Goal: Task Accomplishment & Management: Use online tool/utility

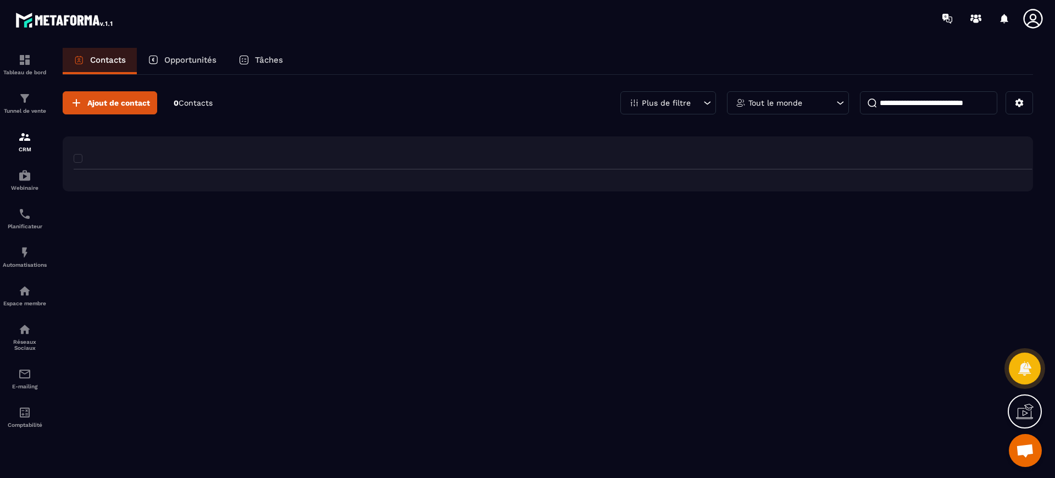
click at [0, 0] on img at bounding box center [0, 0] width 0 height 0
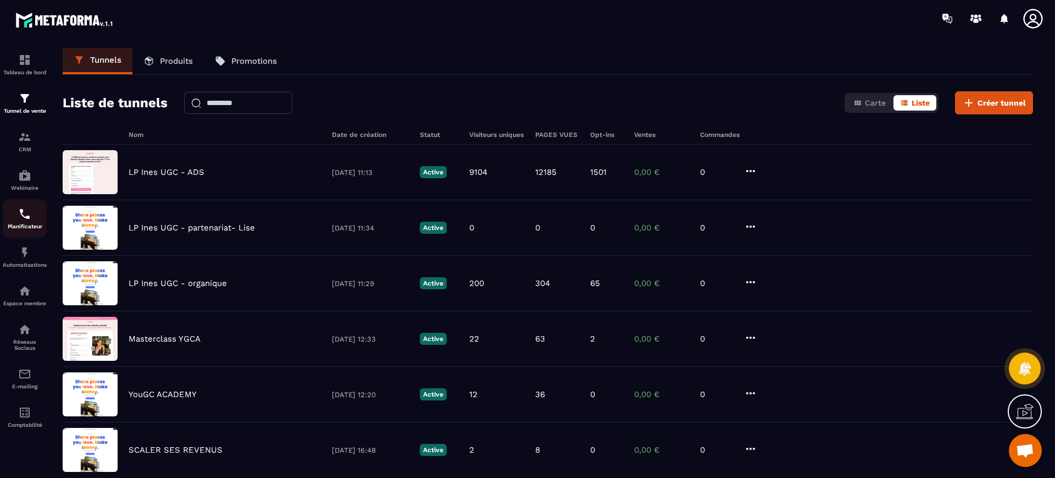
click at [24, 230] on link "Planificateur" at bounding box center [25, 218] width 44 height 38
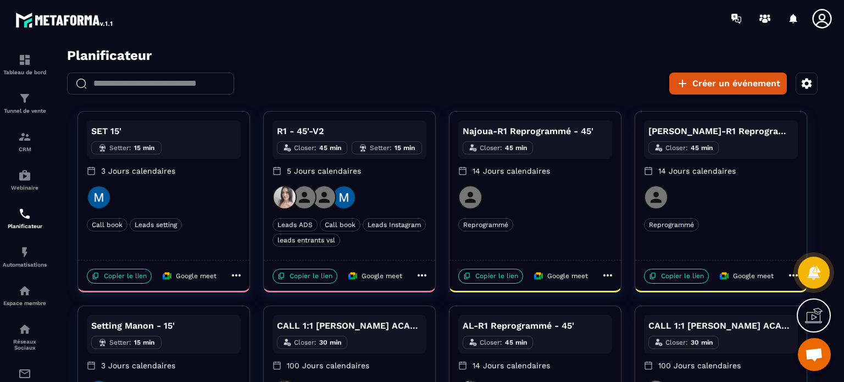
drag, startPoint x: 622, startPoint y: 13, endPoint x: 547, endPoint y: 47, distance: 81.9
click at [547, 47] on section "Tableau de bord Tunnel de vente CRM Webinaire Planificateur Automatisations Esp…" at bounding box center [422, 209] width 844 height 345
click at [396, 198] on div at bounding box center [350, 197] width 154 height 24
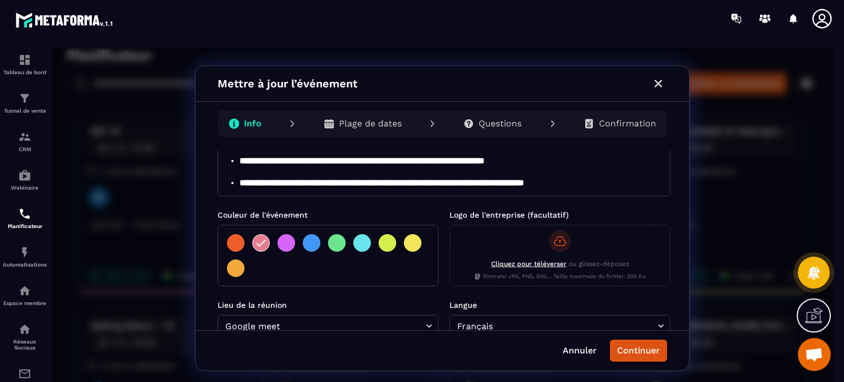
scroll to position [169, 0]
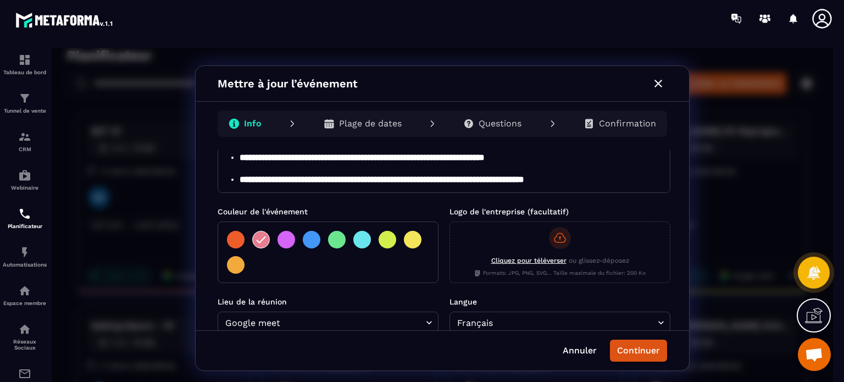
click at [658, 87] on icon "button" at bounding box center [658, 83] width 13 height 13
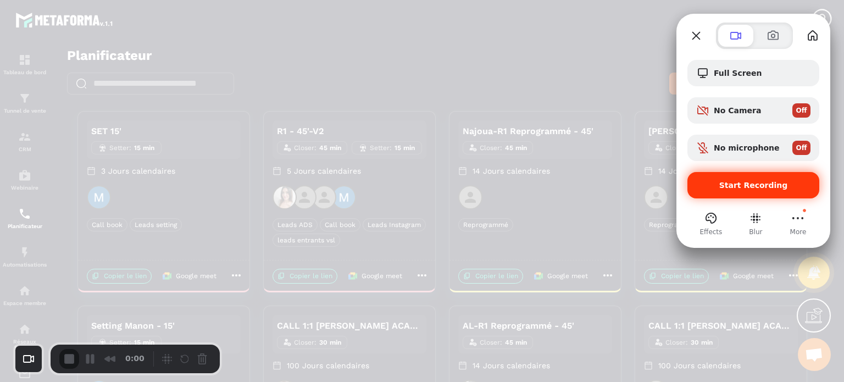
click at [708, 187] on span "Start Recording" at bounding box center [753, 185] width 114 height 9
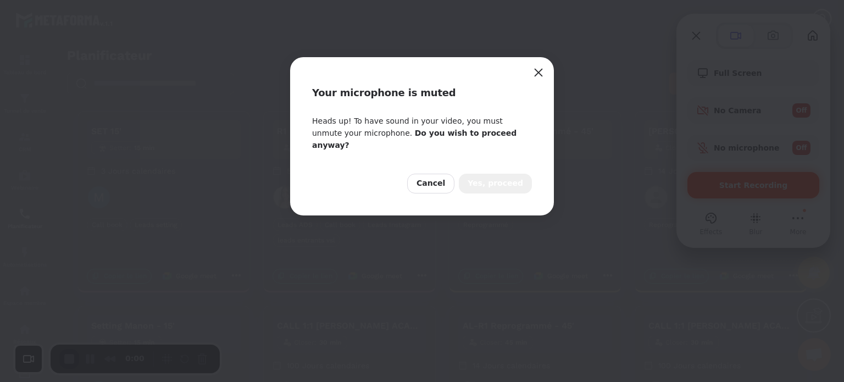
click at [509, 178] on span "Yes, proceed" at bounding box center [496, 184] width 56 height 12
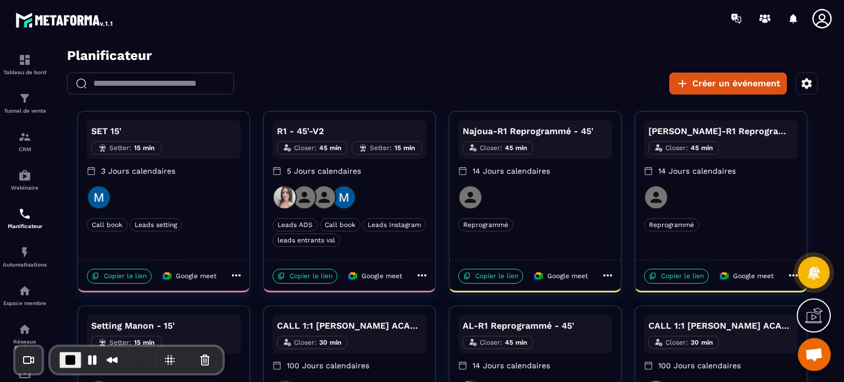
click at [189, 172] on p "3 Jours calendaires" at bounding box center [164, 170] width 154 height 11
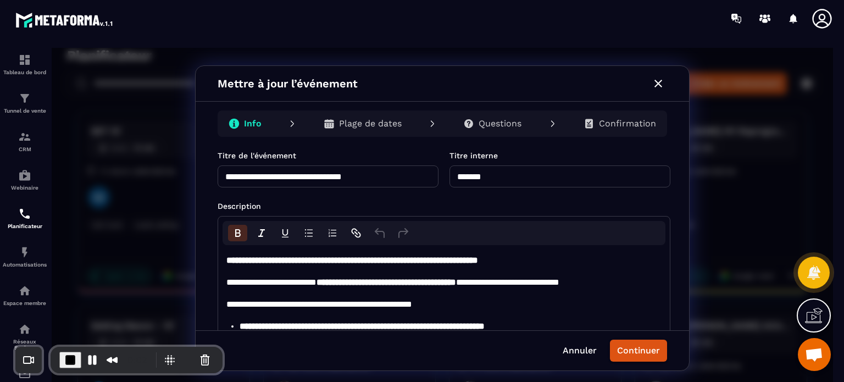
click at [676, 206] on div "**********" at bounding box center [443, 240] width 494 height 180
click at [596, 83] on div "Mettre à jour l’événement" at bounding box center [443, 84] width 494 height 36
click at [663, 80] on icon "button" at bounding box center [658, 83] width 13 height 13
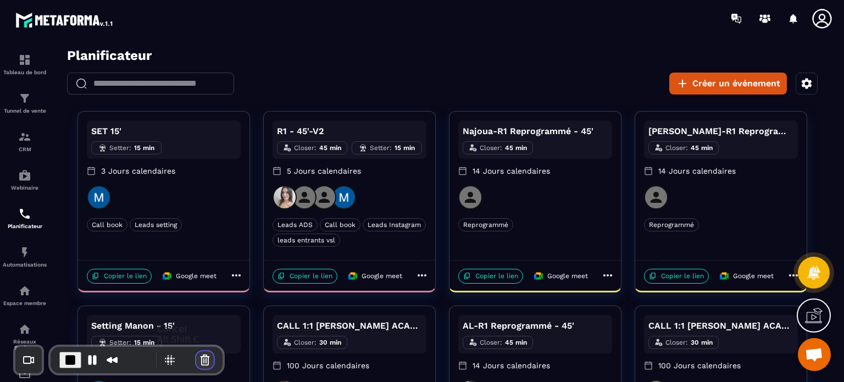
click at [203, 362] on button "Cancel Recording" at bounding box center [205, 360] width 18 height 18
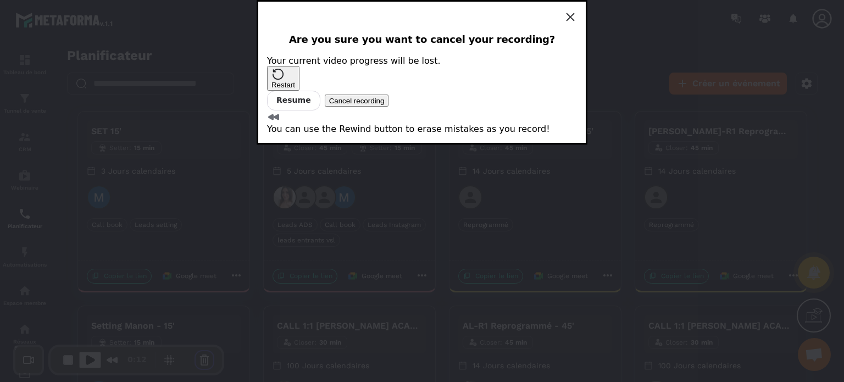
click at [385, 105] on span "Cancel recording" at bounding box center [357, 101] width 56 height 8
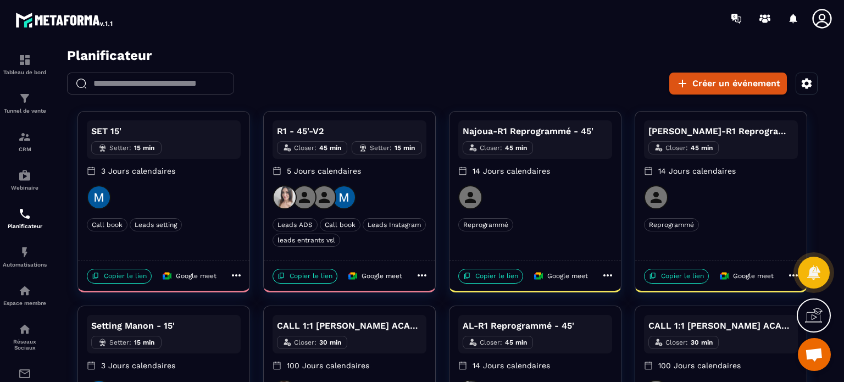
click at [364, 167] on p "5 Jours calendaires" at bounding box center [350, 170] width 154 height 11
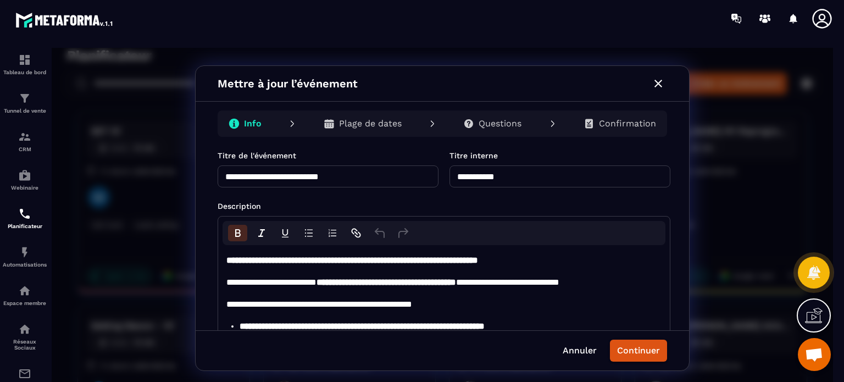
click at [621, 209] on p "Description" at bounding box center [444, 206] width 453 height 11
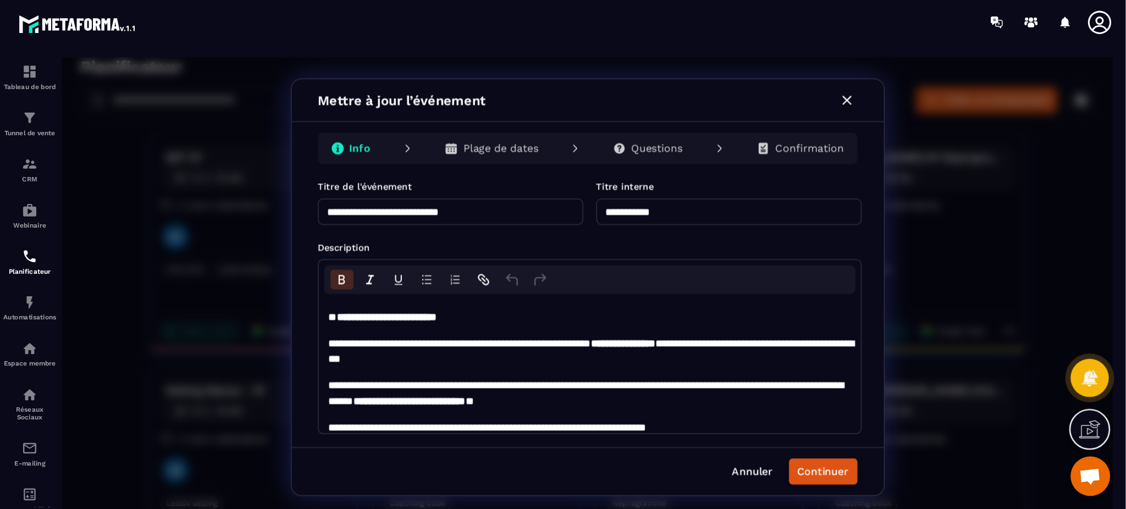
scroll to position [142, 0]
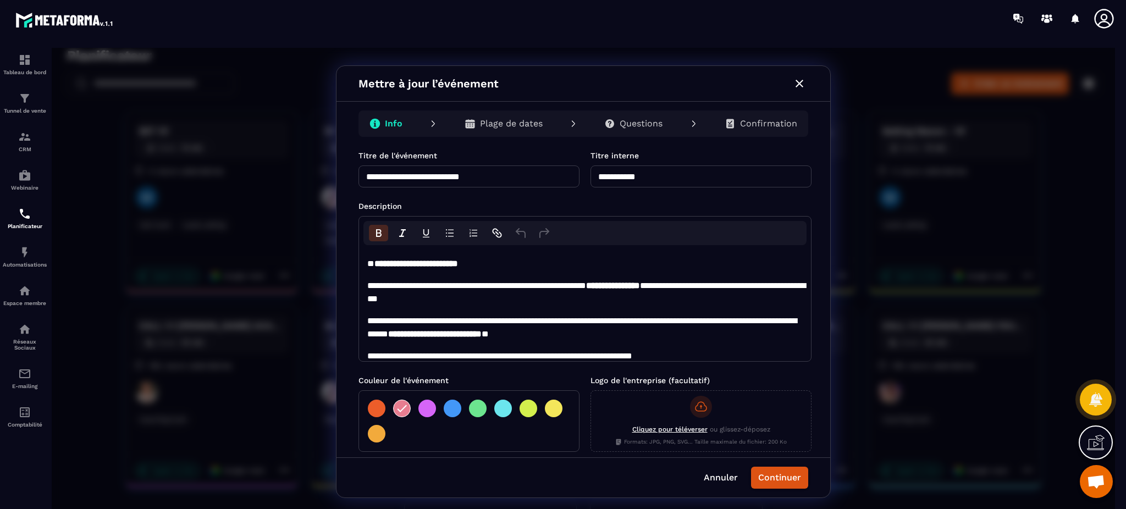
drag, startPoint x: 879, startPoint y: 48, endPoint x: 785, endPoint y: 373, distance: 338.2
click at [785, 373] on form "**********" at bounding box center [584, 429] width 453 height 558
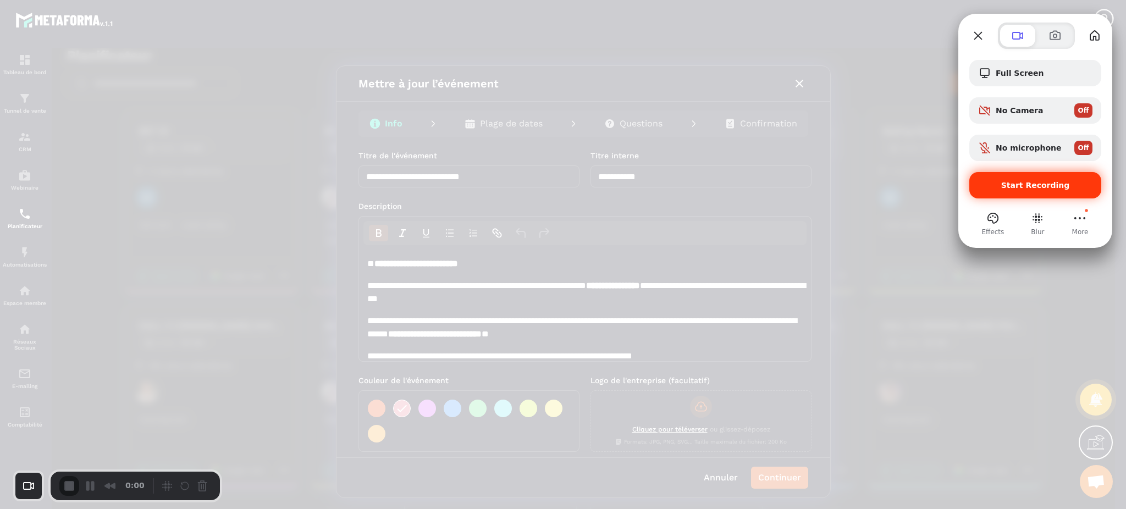
click at [1004, 187] on span "Start Recording" at bounding box center [1035, 185] width 114 height 9
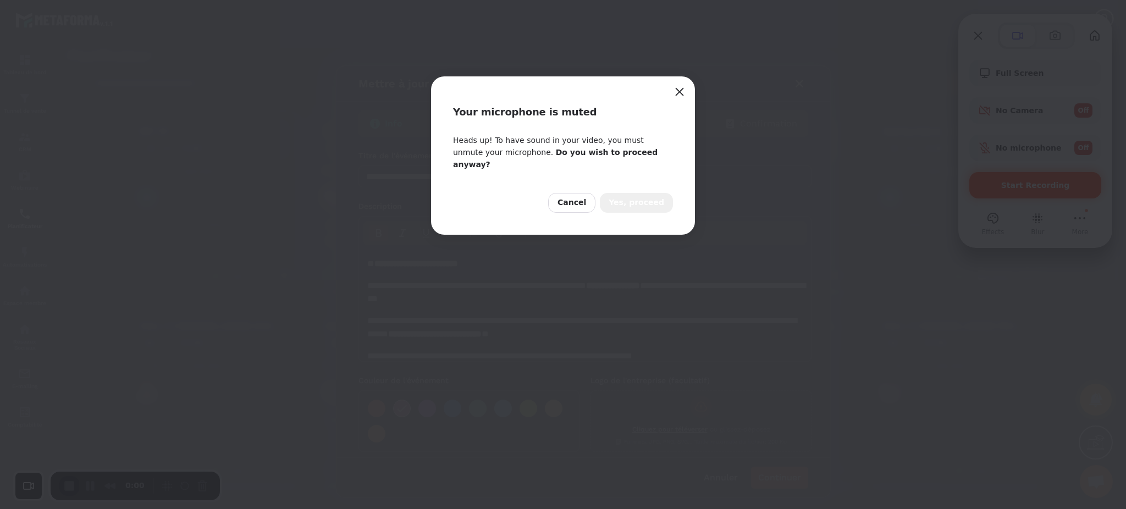
click at [643, 197] on span "Yes, proceed" at bounding box center [636, 203] width 56 height 12
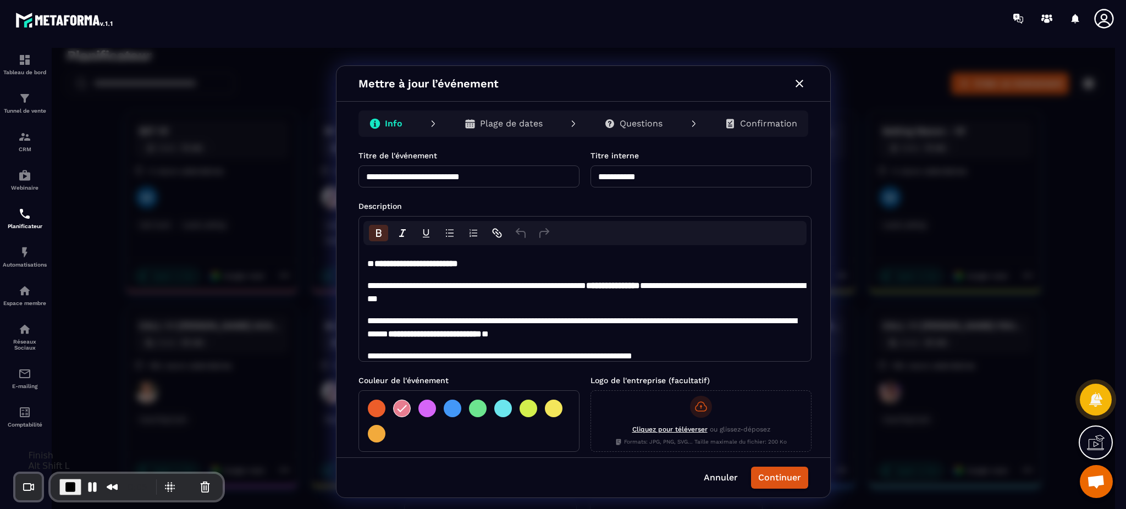
click at [66, 477] on span "End Recording" at bounding box center [70, 486] width 13 height 13
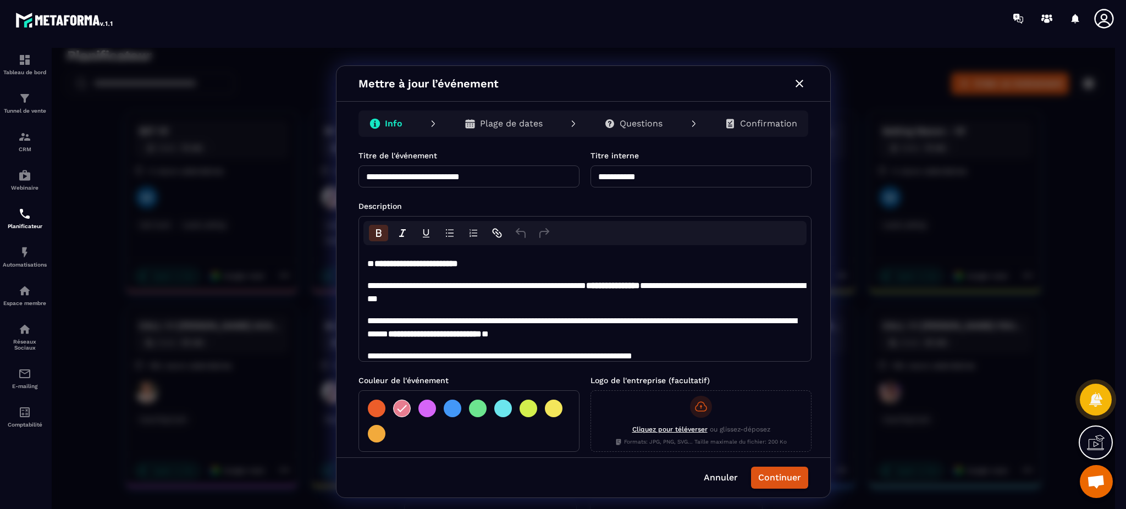
click at [515, 123] on p "Plage de dates" at bounding box center [511, 123] width 63 height 11
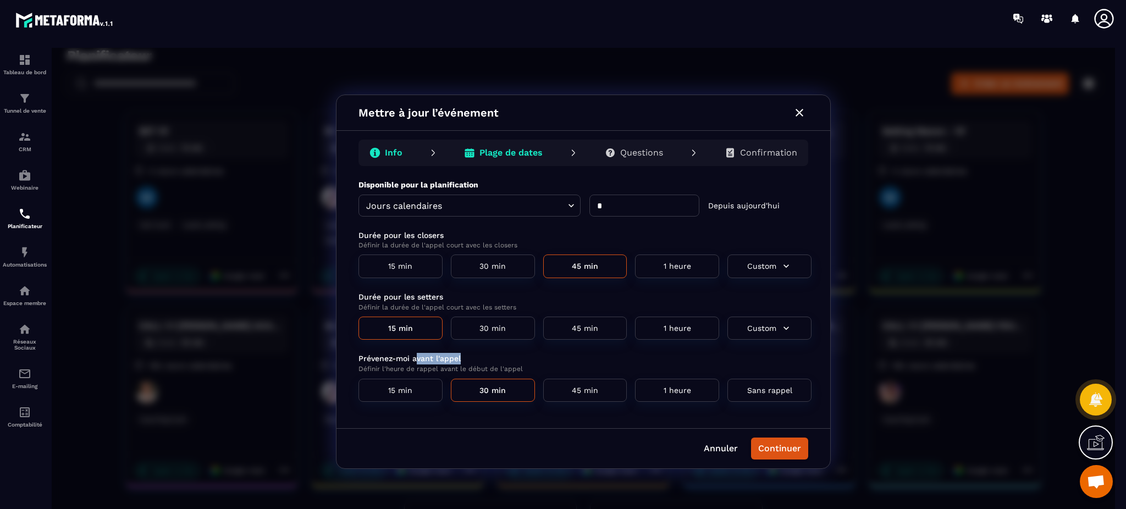
drag, startPoint x: 416, startPoint y: 355, endPoint x: 477, endPoint y: 357, distance: 61.6
click at [477, 357] on p "Prévenez-moi avant l'appel" at bounding box center [584, 359] width 453 height 12
drag, startPoint x: 442, startPoint y: 305, endPoint x: 517, endPoint y: 304, distance: 74.2
click at [517, 304] on p "Définir la durée de l'appel court avec les setters" at bounding box center [584, 307] width 453 height 9
click at [560, 303] on p "Définir la durée de l'appel court avec les setters" at bounding box center [584, 307] width 453 height 9
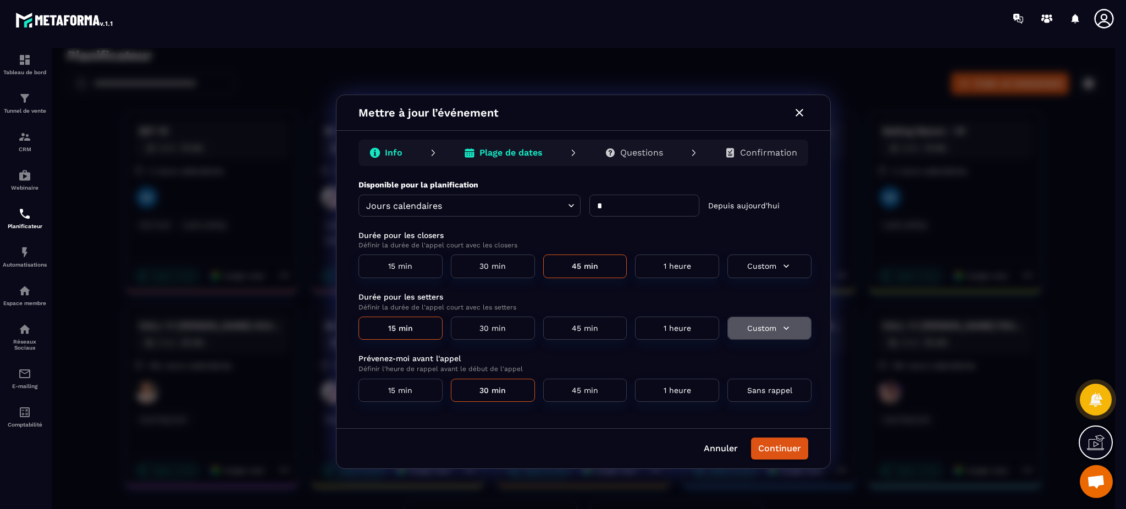
click at [758, 327] on button "Custom" at bounding box center [769, 329] width 84 height 24
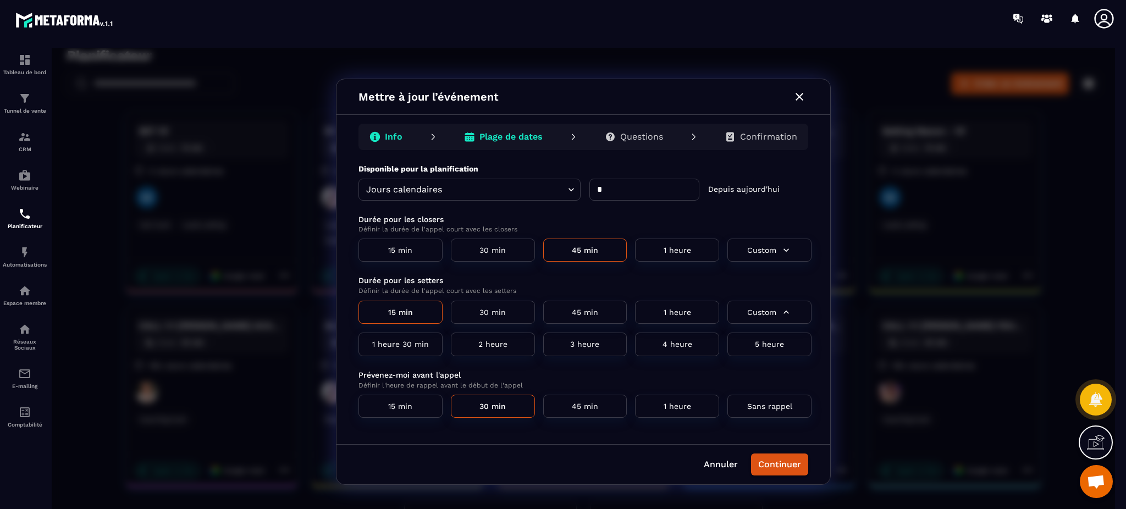
click at [759, 311] on button "Custom" at bounding box center [769, 313] width 84 height 24
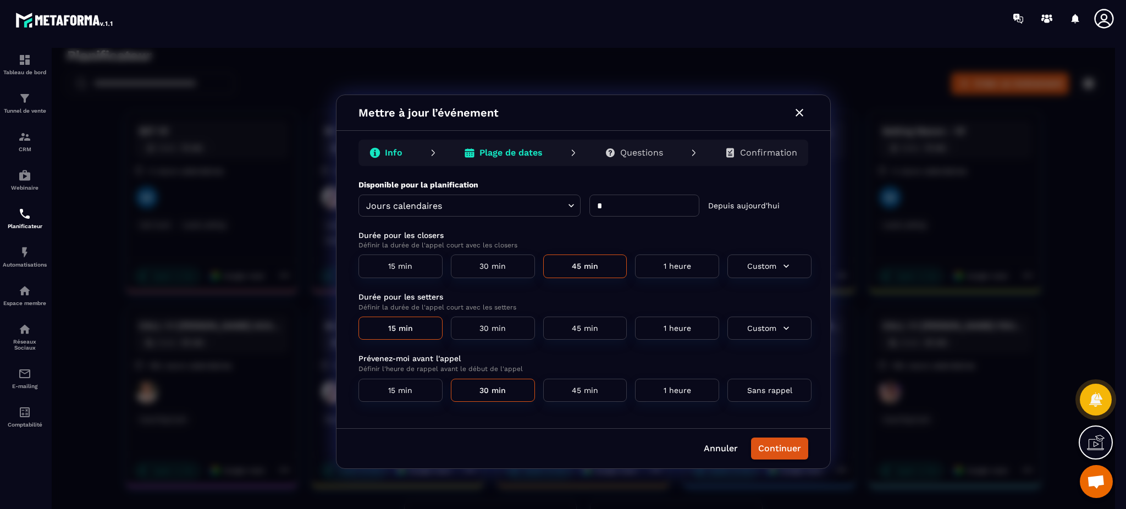
type button "custom"
drag, startPoint x: 479, startPoint y: 304, endPoint x: 501, endPoint y: 304, distance: 22.0
click at [501, 304] on p "Définir la durée de l'appel court avec les setters" at bounding box center [584, 307] width 453 height 9
click at [449, 359] on p "Prévenez-moi avant l'appel" at bounding box center [584, 359] width 453 height 12
click at [680, 386] on button "1 heure" at bounding box center [677, 391] width 84 height 24
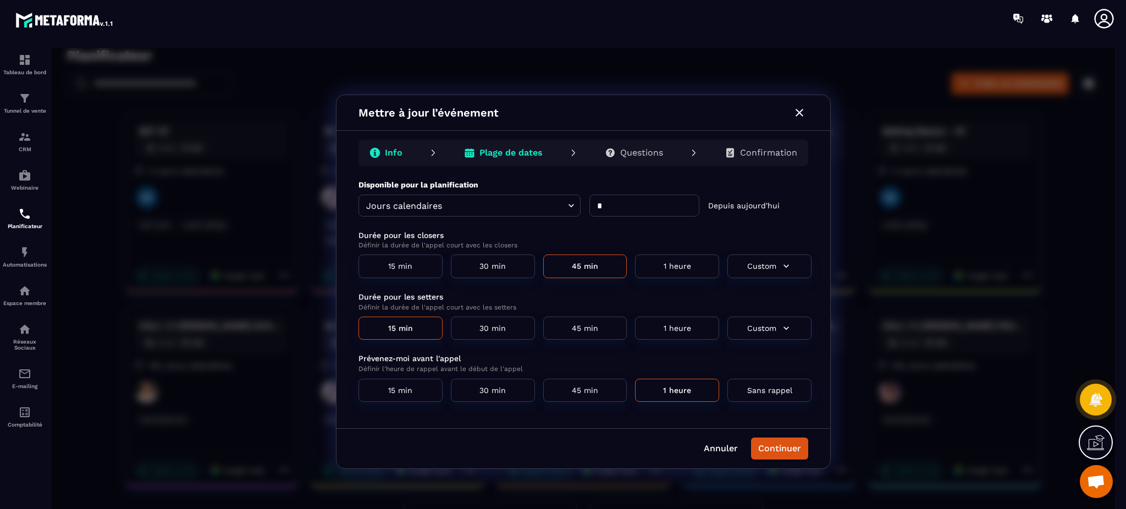
click at [489, 390] on button "30 min" at bounding box center [493, 391] width 84 height 24
drag, startPoint x: 528, startPoint y: 368, endPoint x: 356, endPoint y: 360, distance: 172.2
click at [356, 360] on div "**********" at bounding box center [583, 303] width 494 height 249
drag, startPoint x: 429, startPoint y: 294, endPoint x: 407, endPoint y: 294, distance: 22.0
click at [407, 294] on p "Durée pour les setters" at bounding box center [584, 297] width 453 height 12
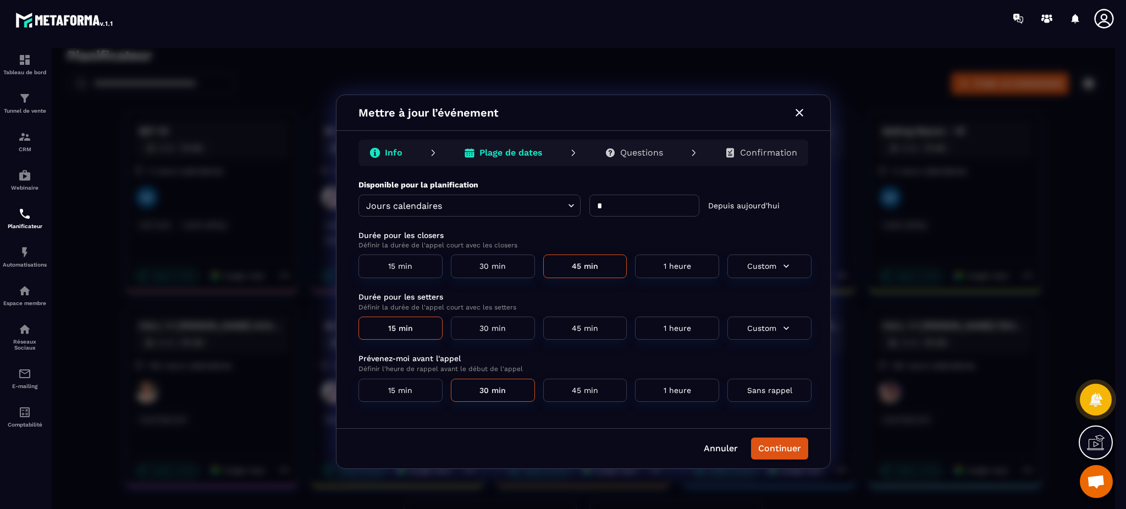
click at [461, 358] on p "Prévenez-moi avant l'appel" at bounding box center [584, 359] width 453 height 12
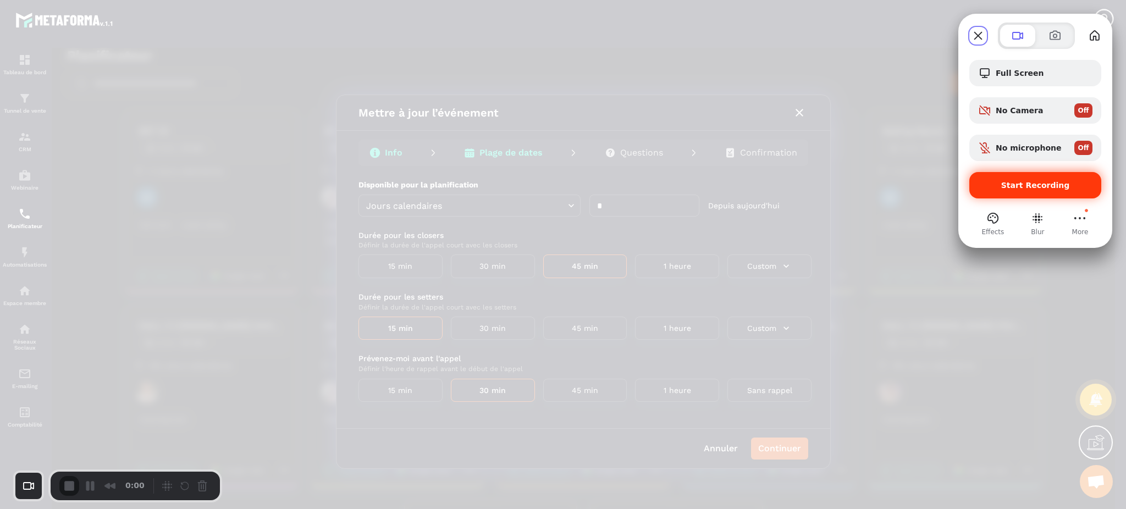
click at [1008, 175] on div "Start Recording" at bounding box center [1035, 185] width 132 height 26
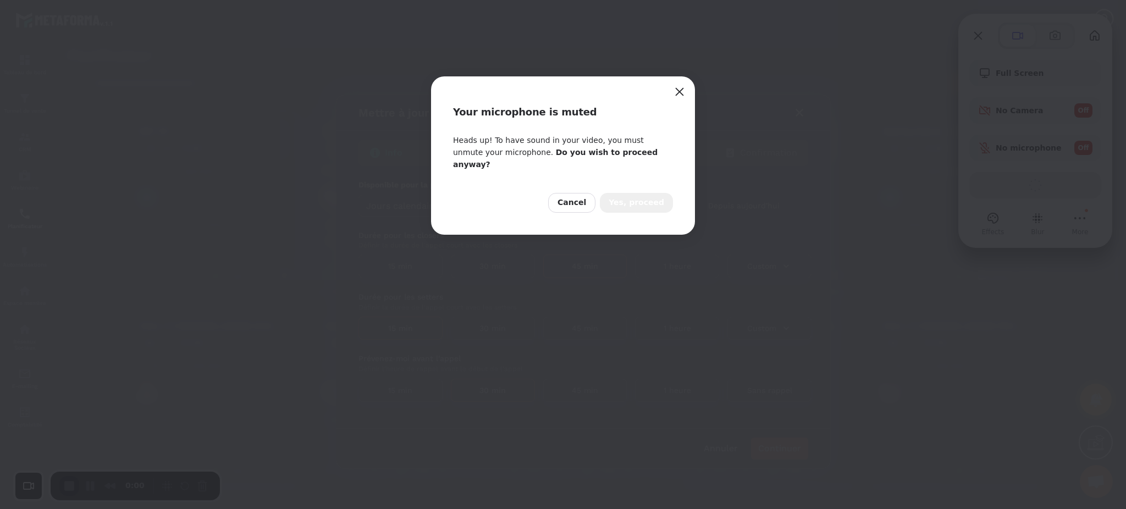
click at [661, 197] on button "Yes, proceed" at bounding box center [636, 203] width 73 height 20
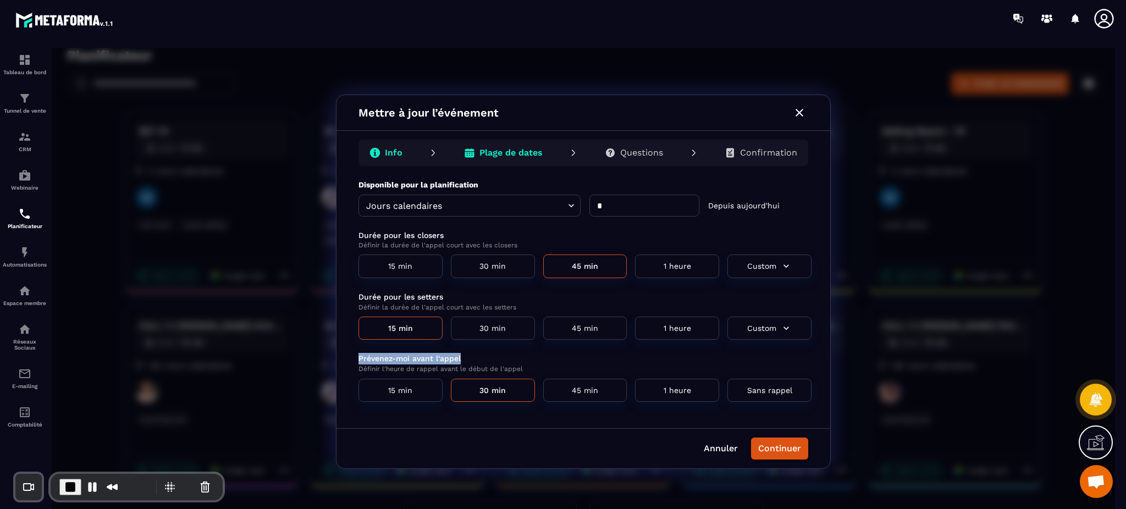
drag, startPoint x: 463, startPoint y: 356, endPoint x: 354, endPoint y: 360, distance: 108.9
click at [354, 360] on div "**********" at bounding box center [583, 303] width 494 height 249
click at [692, 396] on button "1 heure" at bounding box center [677, 391] width 84 height 24
click at [483, 392] on button "30 min" at bounding box center [493, 391] width 84 height 24
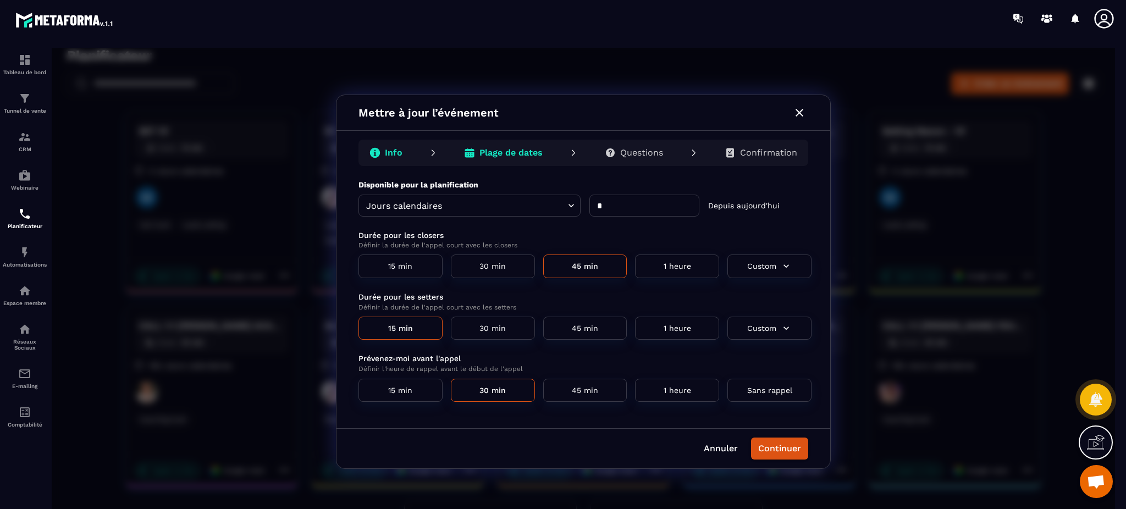
click at [816, 373] on div "**********" at bounding box center [583, 303] width 494 height 249
click at [389, 151] on p "Info" at bounding box center [394, 152] width 18 height 11
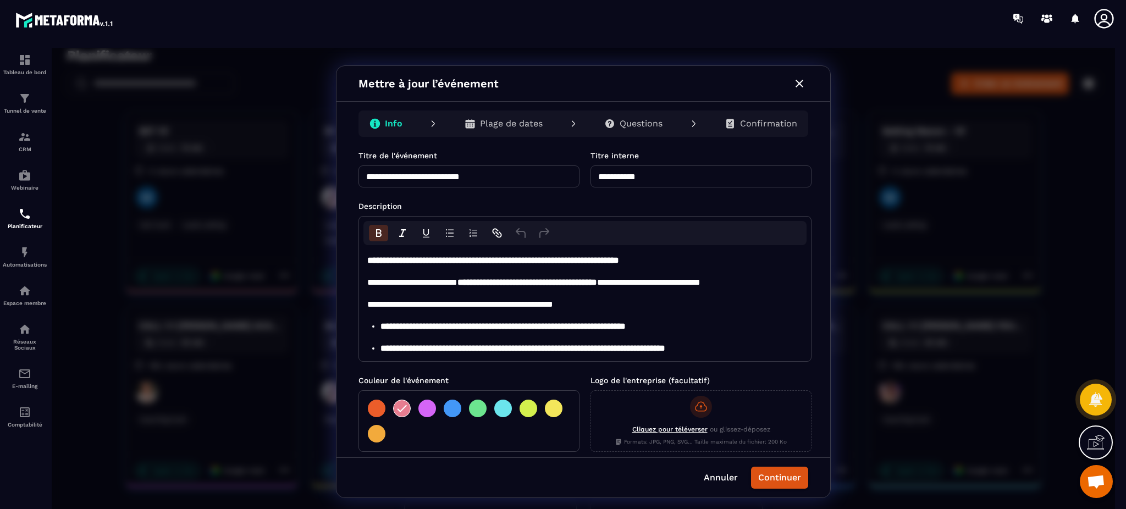
click at [626, 201] on p "Description" at bounding box center [584, 206] width 453 height 11
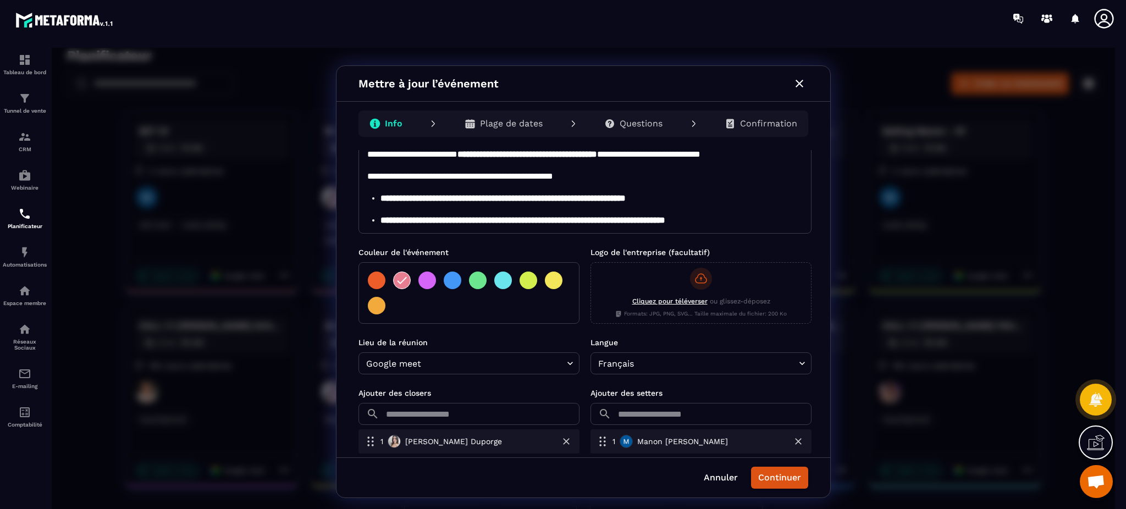
scroll to position [131, 0]
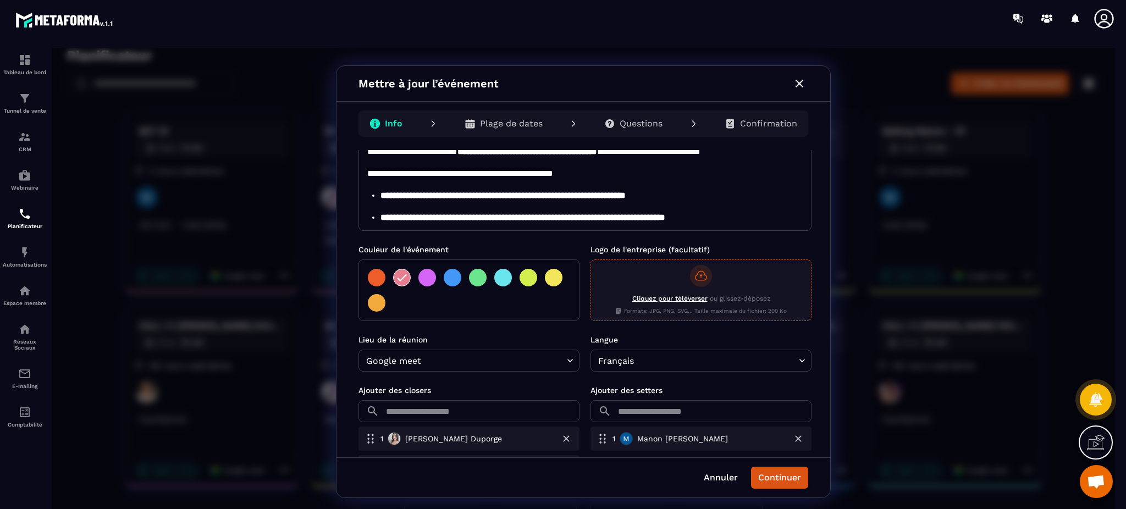
click at [657, 282] on div "Cliquez pour téléverser ou glissez-déposez Formats: JPG, PNG, SVG... Taille max…" at bounding box center [701, 290] width 202 height 51
click at [52, 48] on input "Cliquez pour téléverser ou glissez-déposez Formats: JPG, PNG, SVG... Taille max…" at bounding box center [52, 48] width 0 height 0
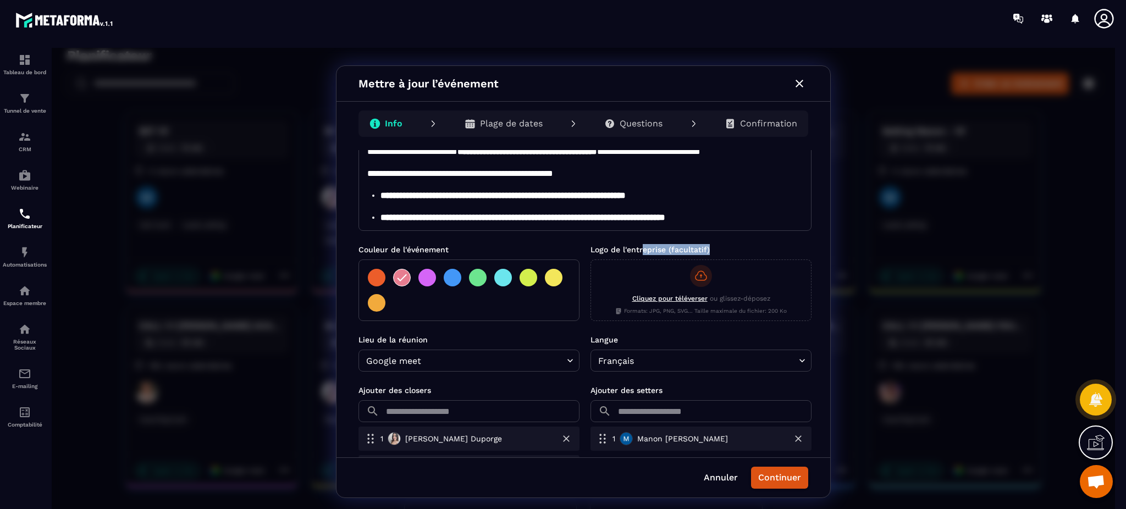
drag, startPoint x: 643, startPoint y: 250, endPoint x: 728, endPoint y: 252, distance: 85.2
click at [728, 252] on p "Logo de l'entreprise (facultatif)" at bounding box center [700, 249] width 221 height 11
drag, startPoint x: 829, startPoint y: 212, endPoint x: 820, endPoint y: 280, distance: 68.9
click at [820, 280] on div "**********" at bounding box center [583, 281] width 495 height 433
click at [801, 81] on icon "button" at bounding box center [799, 84] width 8 height 8
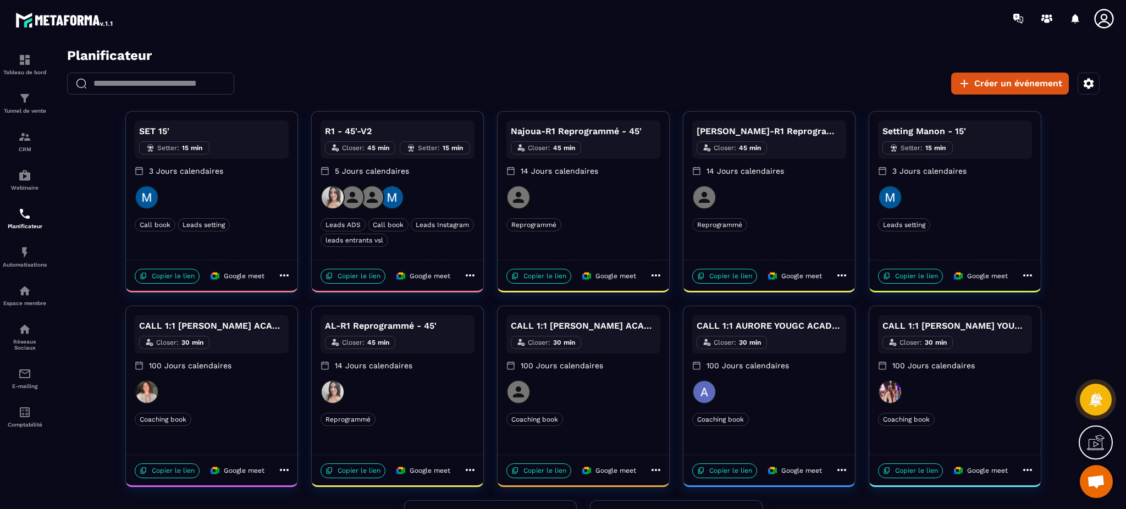
click at [438, 86] on div "​ ​ Créer un événement" at bounding box center [583, 84] width 1063 height 22
click at [1055, 18] on icon at bounding box center [1103, 18] width 19 height 19
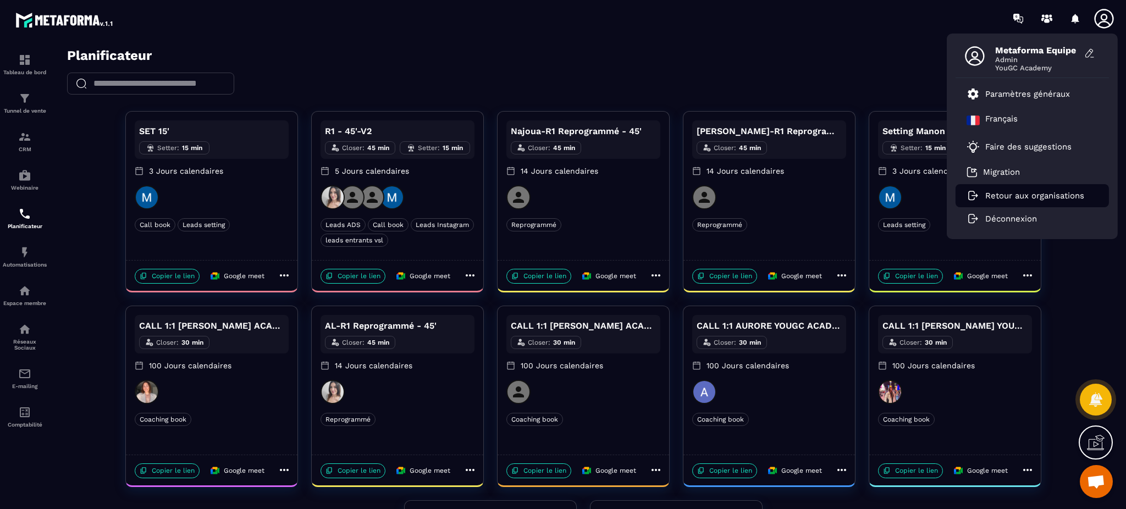
click at [1011, 200] on link "Retour aux organisations" at bounding box center [1025, 196] width 118 height 10
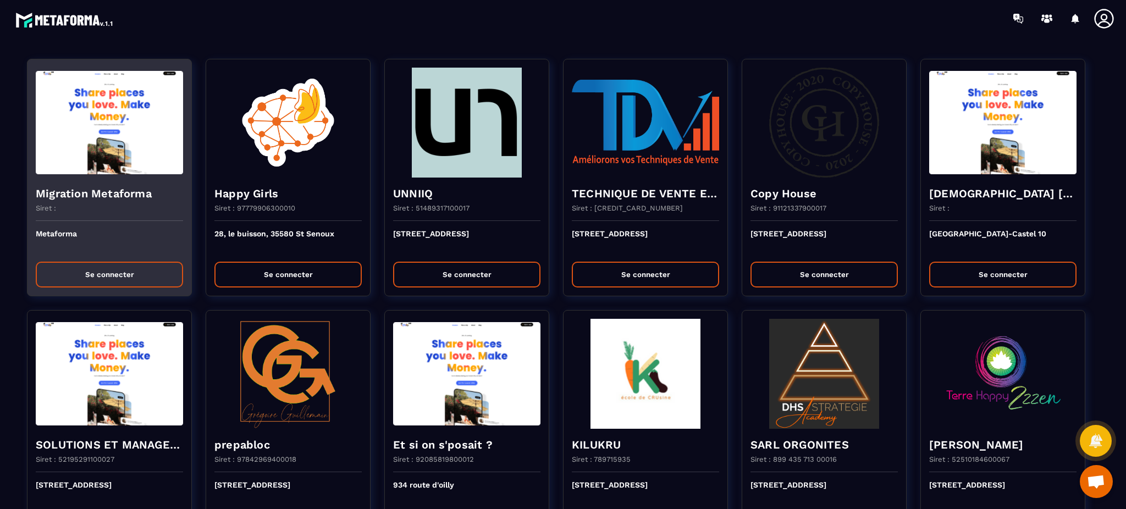
click at [129, 269] on button "Se connecter" at bounding box center [109, 275] width 147 height 26
